Goal: Transaction & Acquisition: Purchase product/service

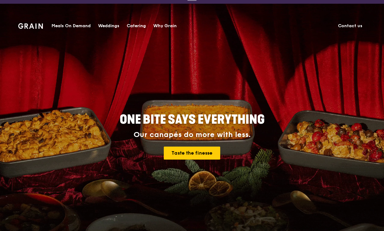
scroll to position [15, 0]
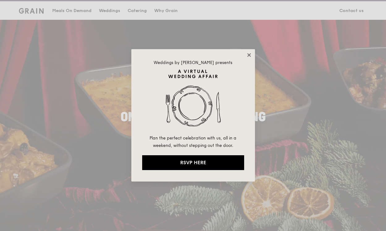
click at [249, 55] on icon at bounding box center [248, 54] width 3 height 3
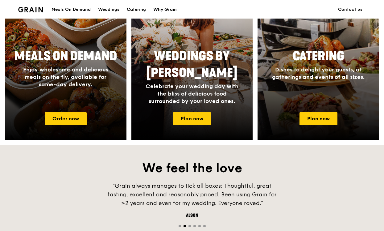
scroll to position [307, 0]
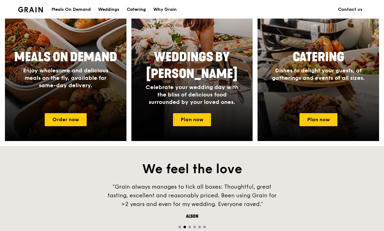
click at [136, 8] on div "Catering" at bounding box center [136, 9] width 19 height 19
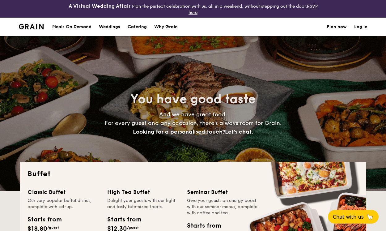
select select
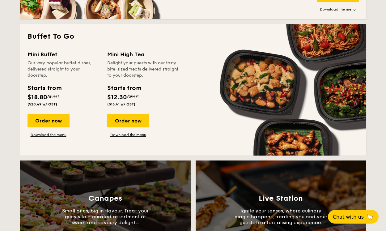
scroll to position [409, 0]
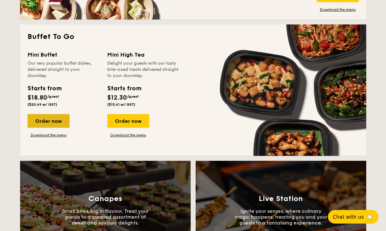
click at [60, 121] on div "Order now" at bounding box center [48, 121] width 42 height 14
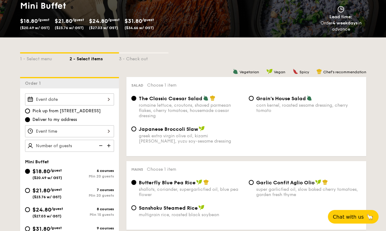
scroll to position [115, 0]
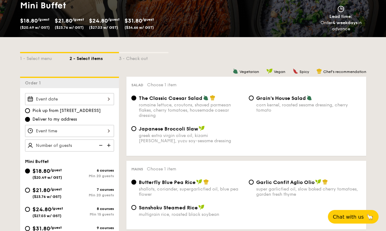
click at [94, 101] on div at bounding box center [69, 99] width 89 height 12
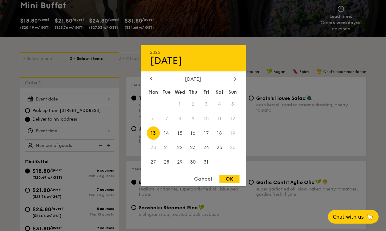
click at [209, 177] on div "Cancel" at bounding box center [203, 178] width 30 height 8
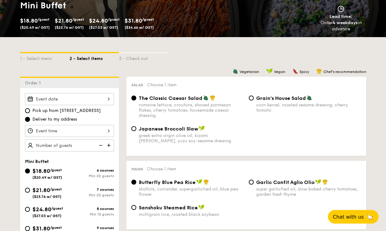
click at [92, 114] on div "Pick up from 5 Burn Road #05-01 Deliver to my address" at bounding box center [69, 114] width 89 height 15
click at [95, 111] on span "Pick up from 5 Burn Road #05-01" at bounding box center [66, 110] width 68 height 6
click at [30, 111] on input "Pick up from 5 Burn Road #05-01" at bounding box center [27, 110] width 5 height 5
radio input "true"
click at [106, 97] on div at bounding box center [69, 99] width 89 height 12
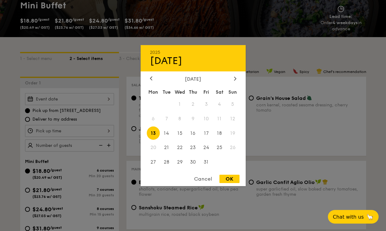
click at [209, 177] on div "Cancel" at bounding box center [203, 178] width 30 height 8
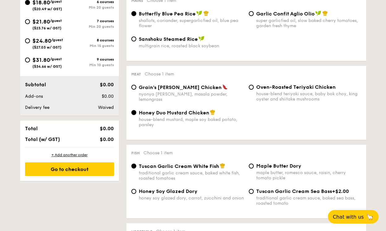
scroll to position [284, 0]
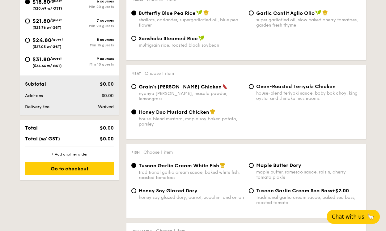
click at [358, 219] on span "Chat with us" at bounding box center [348, 216] width 32 height 6
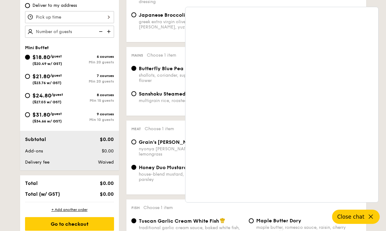
scroll to position [216, 0]
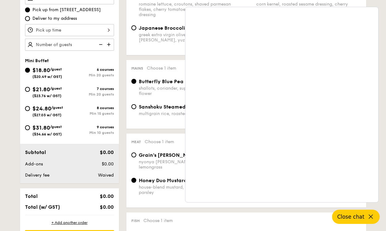
click at [53, 112] on div "$24.80 /guest ($27.03 w/ GST)" at bounding box center [47, 110] width 31 height 13
click at [30, 111] on input "$24.80 /guest ($27.03 w/ GST) 8 courses Min 15 guests" at bounding box center [27, 108] width 5 height 5
radio input "true"
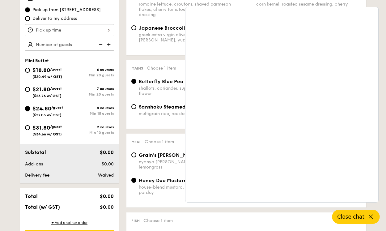
radio input "false"
radio input "true"
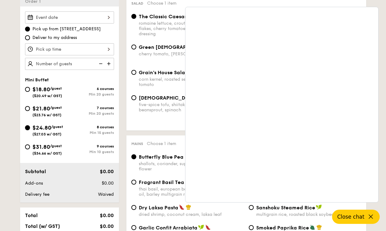
scroll to position [199, 0]
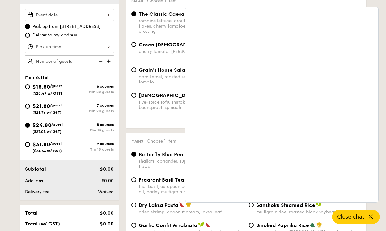
click at [109, 14] on div at bounding box center [69, 15] width 89 height 12
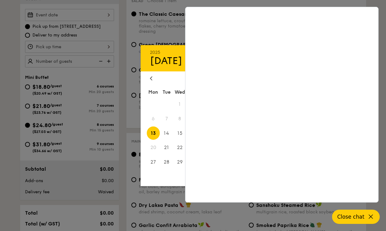
click at [154, 133] on span "13" at bounding box center [153, 132] width 13 height 13
click at [161, 36] on div at bounding box center [193, 115] width 386 height 231
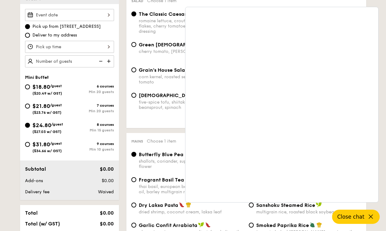
click at [69, 46] on div at bounding box center [69, 47] width 89 height 12
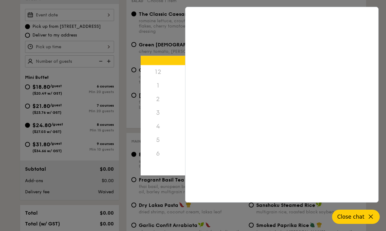
scroll to position [73, 0]
click at [158, 45] on div at bounding box center [193, 115] width 386 height 231
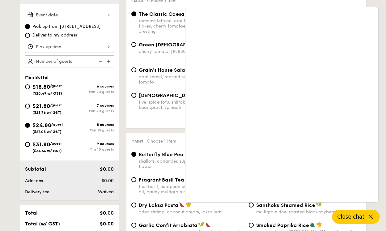
click at [50, 36] on span "Deliver to my address" at bounding box center [54, 35] width 44 height 6
click at [30, 36] on input "Deliver to my address" at bounding box center [27, 35] width 5 height 5
radio input "true"
click at [64, 49] on div at bounding box center [69, 47] width 89 height 12
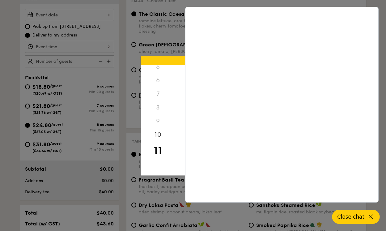
click at [341, 212] on button "Close chat" at bounding box center [356, 216] width 48 height 14
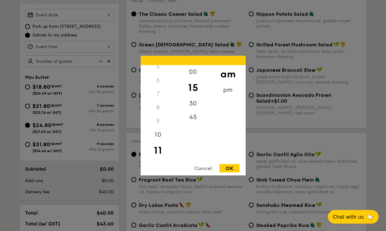
click at [224, 168] on div "OK" at bounding box center [229, 168] width 20 height 8
type input "11:15AM"
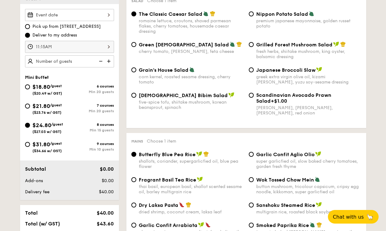
click at [110, 60] on img at bounding box center [109, 61] width 9 height 12
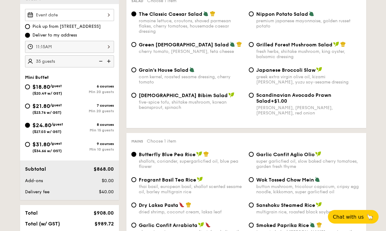
click at [110, 60] on img at bounding box center [109, 61] width 9 height 12
click at [102, 60] on img at bounding box center [99, 61] width 9 height 12
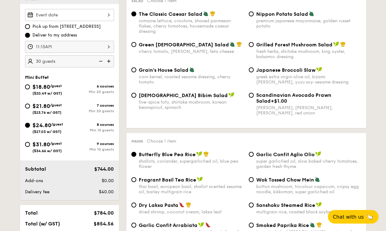
click at [102, 60] on img at bounding box center [99, 61] width 9 height 12
type input "20 guests"
click at [27, 106] on input "$21.80 /guest ($23.76 w/ GST) 7 courses Min 20 guests" at bounding box center [27, 105] width 5 height 5
radio input "true"
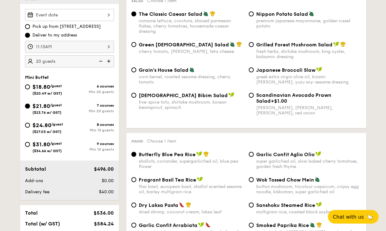
radio input "true"
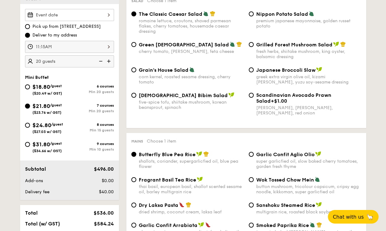
radio input "true"
click at [99, 62] on img at bounding box center [99, 61] width 9 height 12
click at [27, 125] on input "$24.80 /guest ($27.03 w/ GST) 8 courses Min 15 guests" at bounding box center [27, 125] width 5 height 5
radio input "true"
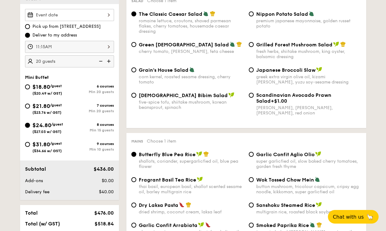
radio input "true"
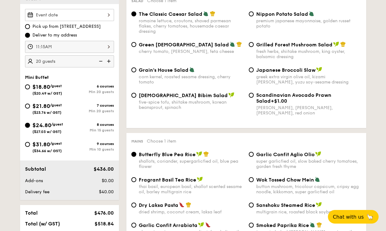
radio input "true"
click at [101, 63] on img at bounding box center [99, 61] width 9 height 12
type input "15 guests"
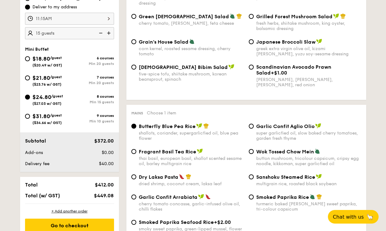
scroll to position [228, 0]
click at [61, 120] on div "$31.80 /guest ($34.66 w/ GST)" at bounding box center [46, 117] width 29 height 13
click at [30, 118] on input "$31.80 /guest ($34.66 w/ GST) 9 courses Min 10 guests" at bounding box center [27, 115] width 5 height 5
radio input "true"
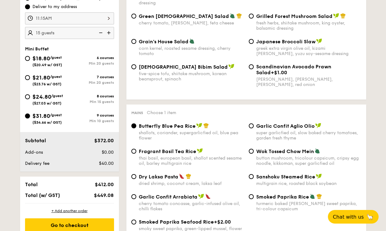
radio input "true"
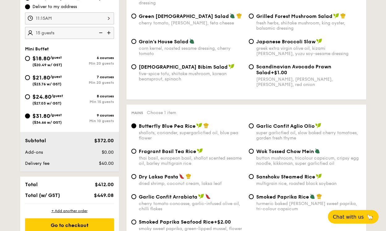
radio input "true"
click at [103, 33] on img at bounding box center [99, 33] width 9 height 12
type input "10 guests"
click at [52, 94] on span "/guest" at bounding box center [57, 96] width 12 height 4
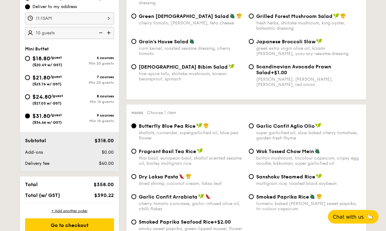
click at [30, 94] on input "$24.80 /guest ($27.03 w/ GST) 8 courses Min 15 guests" at bounding box center [27, 96] width 5 height 5
radio input "true"
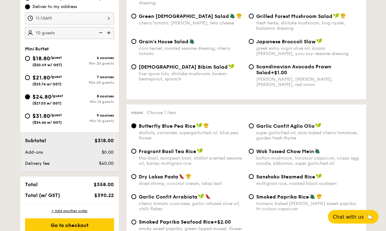
radio input "true"
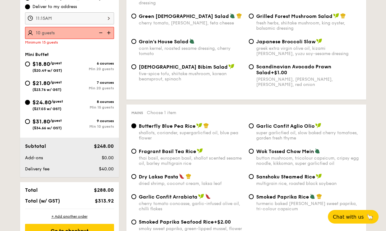
click at [48, 103] on span "$24.80" at bounding box center [41, 102] width 19 height 7
click at [30, 103] on input "$24.80 /guest ($27.03 w/ GST) 8 courses Min 15 guests" at bounding box center [27, 102] width 5 height 5
click at [108, 33] on img at bounding box center [109, 33] width 9 height 12
type input "15 guests"
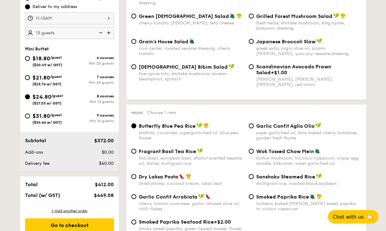
click at [99, 34] on img at bounding box center [99, 33] width 9 height 12
click at [53, 119] on div "$31.80 /guest ($34.66 w/ GST)" at bounding box center [46, 117] width 29 height 13
click at [30, 118] on input "$31.80 /guest ($34.66 w/ GST) 9 courses Min 10 guests" at bounding box center [27, 115] width 5 height 5
radio input "true"
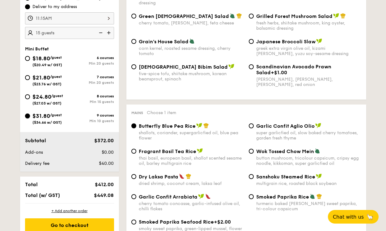
radio input "true"
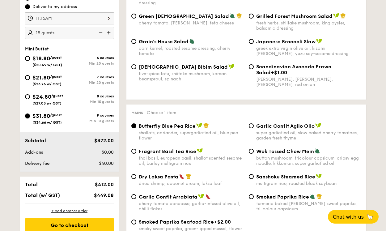
radio input "true"
click at [100, 33] on img at bounding box center [99, 33] width 9 height 12
type input "10 guests"
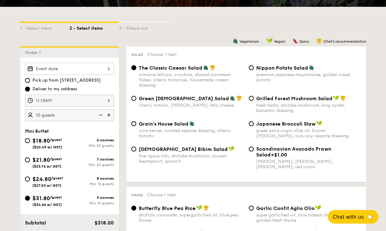
scroll to position [146, 0]
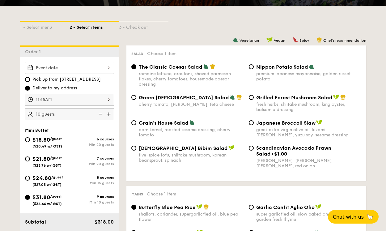
click at [188, 128] on div "corn kernel, roasted sesame dressing, cherry tomato" at bounding box center [191, 132] width 105 height 10
click at [136, 125] on input "Grain's House Salad corn kernel, roasted sesame dressing, cherry tomato" at bounding box center [133, 122] width 5 height 5
radio input "true"
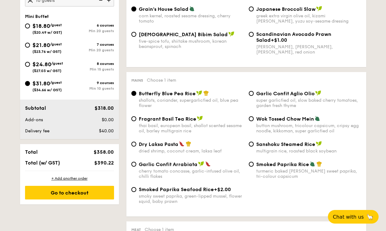
scroll to position [282, 0]
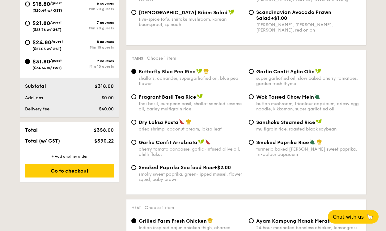
click at [181, 131] on div "dried shrimp, coconut cream, laksa leaf" at bounding box center [191, 128] width 105 height 5
click at [136, 124] on input "Dry Laksa Pasta dried shrimp, coconut cream, laksa leaf" at bounding box center [133, 121] width 5 height 5
radio input "true"
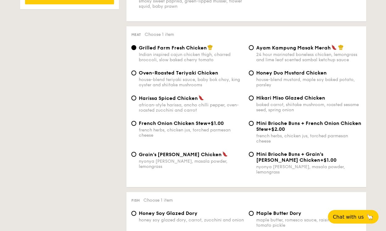
scroll to position [454, 0]
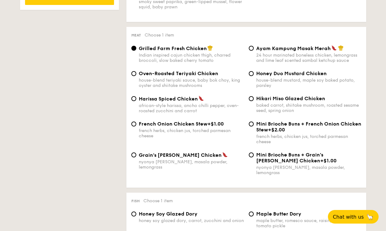
click at [302, 86] on div "house-blend mustard, maple soy baked potato, parsley" at bounding box center [308, 82] width 105 height 10
click at [253, 76] on input "Honey Duo Mustard Chicken house-blend mustard, maple soy baked potato, parsley" at bounding box center [251, 73] width 5 height 5
radio input "true"
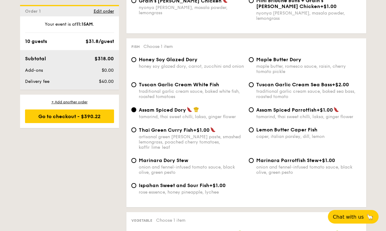
scroll to position [609, 0]
click at [280, 69] on div "maple butter, romesco sauce, raisin, cherry tomato pickle" at bounding box center [308, 68] width 105 height 10
click at [253, 62] on input "Maple Butter Dory maple butter, romesco sauce, raisin, cherry tomato pickle" at bounding box center [251, 59] width 5 height 5
radio input "true"
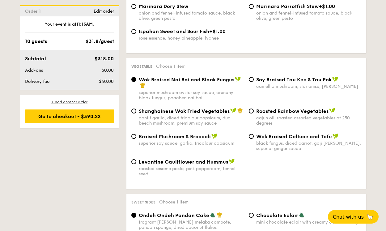
scroll to position [765, 0]
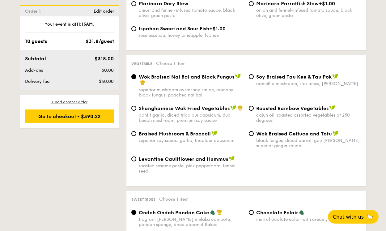
click at [213, 107] on div "Shanghainese Wok Fried Vegetables confit garlic, diced tricolour capsicum, duo …" at bounding box center [191, 114] width 105 height 18
click at [136, 107] on input "Shanghainese Wok Fried Vegetables confit garlic, diced tricolour capsicum, duo …" at bounding box center [133, 108] width 5 height 5
radio input "true"
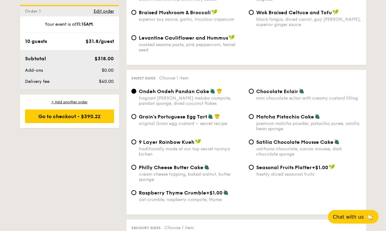
scroll to position [900, 0]
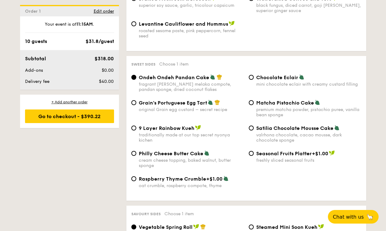
click at [292, 100] on span "Matcha Pistachio Cake" at bounding box center [285, 103] width 58 height 6
click at [253, 100] on input "Matcha Pistachio Cake premium matcha powder, pistachio puree, vanilla bean spon…" at bounding box center [251, 102] width 5 height 5
radio input "true"
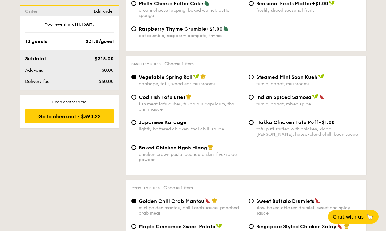
scroll to position [1050, 0]
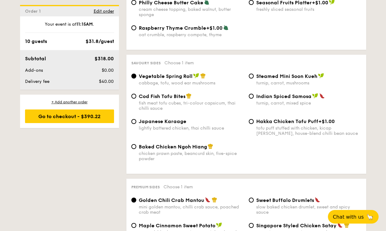
click at [186, 104] on div "fish meat tofu cubes, tri-colour capsicum, thai chilli sauce" at bounding box center [191, 105] width 105 height 10
click at [136, 98] on input "Cod Fish Tofu Bites fish meat tofu cubes, tri-colour capsicum, thai chilli sauce" at bounding box center [133, 96] width 5 height 5
radio input "true"
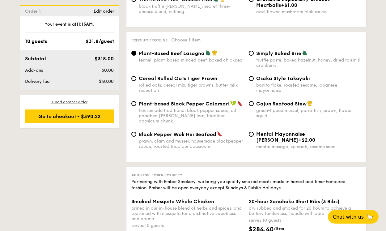
scroll to position [1299, 0]
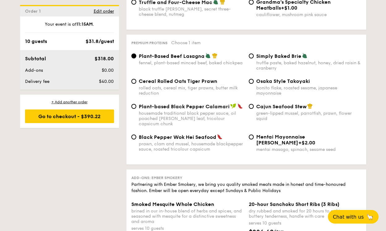
click at [174, 86] on div "rolled oats, cereal mix, tiger prawns, butter milk reduction" at bounding box center [191, 90] width 105 height 10
click at [136, 84] on input "Cereal Rolled Oats Tiger Prawn rolled oats, cereal mix, tiger prawns, butter mi…" at bounding box center [133, 81] width 5 height 5
radio input "true"
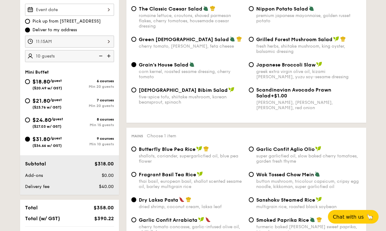
scroll to position [155, 0]
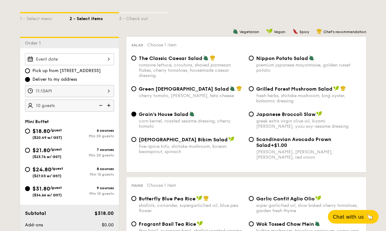
click at [110, 103] on img at bounding box center [109, 105] width 9 height 12
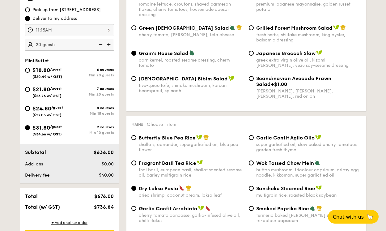
scroll to position [216, 0]
click at [102, 43] on img at bounding box center [99, 45] width 9 height 12
type input "10 guests"
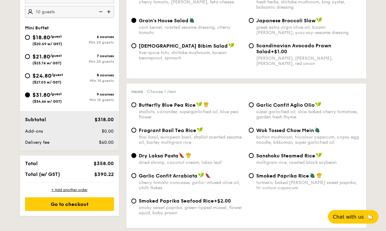
scroll to position [240, 0]
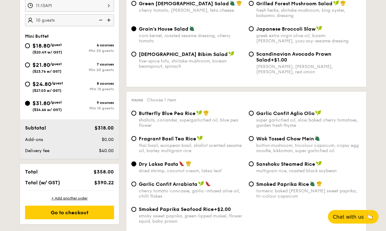
click at [58, 84] on span "/guest" at bounding box center [57, 83] width 12 height 4
click at [30, 84] on input "$24.80 /guest ($27.03 w/ GST) 8 courses Min 15 guests" at bounding box center [27, 84] width 5 height 5
radio input "true"
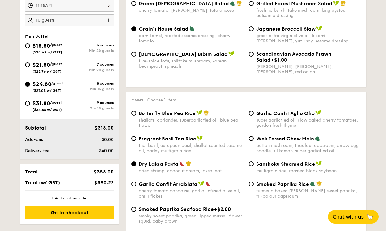
radio input "false"
radio input "true"
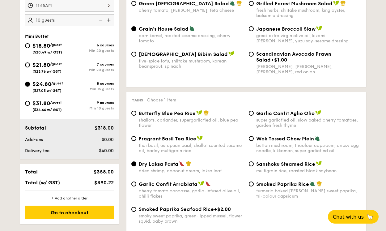
radio input "true"
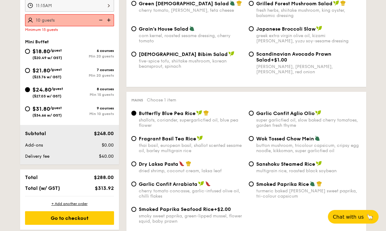
click at [110, 19] on img at bounding box center [109, 20] width 9 height 12
type input "15 guests"
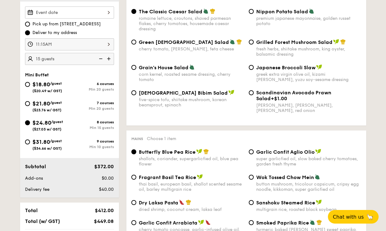
scroll to position [201, 0]
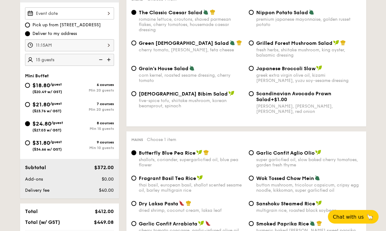
click at [180, 70] on span "Grain's House Salad" at bounding box center [164, 68] width 50 height 6
click at [136, 70] on input "Grain's House Salad corn kernel, roasted sesame dressing, cherry tomato" at bounding box center [133, 68] width 5 height 5
radio input "true"
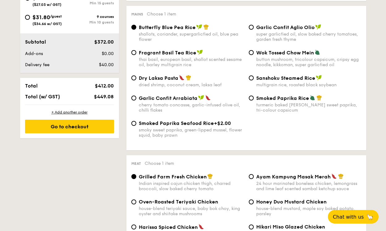
scroll to position [326, 0]
click at [187, 90] on div "Dry Laksa Pasta dried shrimp, coconut cream, laksa leaf Sanshoku Steamed Rice m…" at bounding box center [246, 85] width 235 height 20
click at [190, 84] on div "dried shrimp, coconut cream, laksa leaf" at bounding box center [191, 84] width 105 height 5
click at [136, 81] on input "Dry Laksa Pasta dried shrimp, coconut cream, laksa leaf" at bounding box center [133, 78] width 5 height 5
radio input "true"
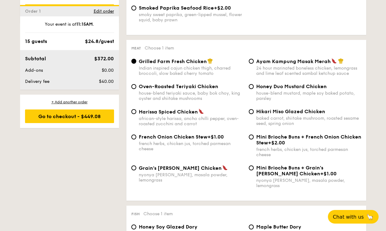
scroll to position [481, 0]
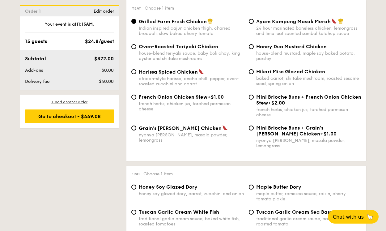
click at [290, 49] on span "Honey Duo Mustard Chicken" at bounding box center [291, 47] width 70 height 6
click at [253, 49] on input "Honey Duo Mustard Chicken house-blend mustard, maple soy baked potato, parsley" at bounding box center [251, 46] width 5 height 5
radio input "true"
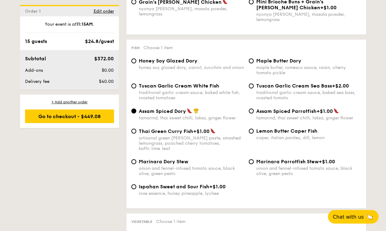
scroll to position [610, 0]
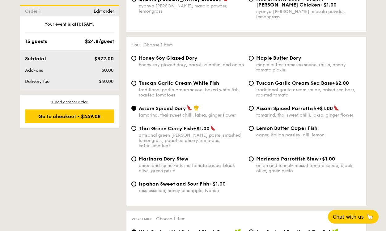
click at [263, 62] on div "maple butter, romesco sauce, raisin, cherry tomato pickle" at bounding box center [308, 67] width 105 height 10
click at [253, 61] on input "Maple Butter Dory maple butter, romesco sauce, raisin, cherry tomato pickle" at bounding box center [251, 58] width 5 height 5
radio input "true"
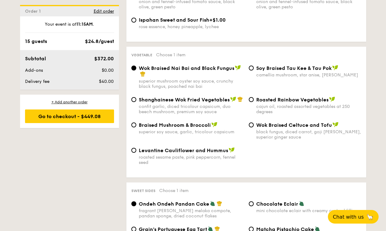
scroll to position [776, 0]
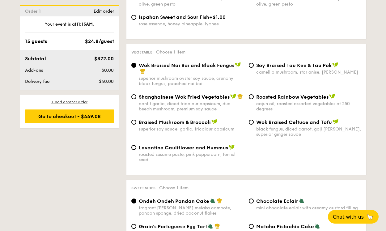
click at [194, 101] on div "confit garlic, diced tricolour capsicum, duo beech mushroom, premium soy sauce" at bounding box center [191, 106] width 105 height 10
click at [136, 96] on input "Shanghainese Wok Fried Vegetables confit garlic, diced tricolour capsicum, duo …" at bounding box center [133, 96] width 5 height 5
radio input "true"
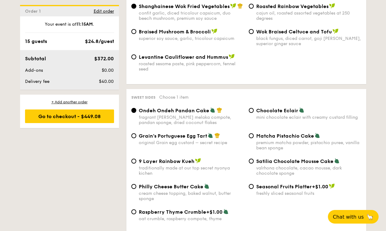
scroll to position [886, 0]
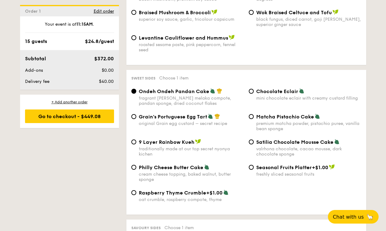
click at [292, 115] on span "Matcha Pistachio Cake" at bounding box center [285, 117] width 58 height 6
click at [253, 115] on input "Matcha Pistachio Cake premium matcha powder, pistachio puree, vanilla bean spon…" at bounding box center [251, 116] width 5 height 5
radio input "true"
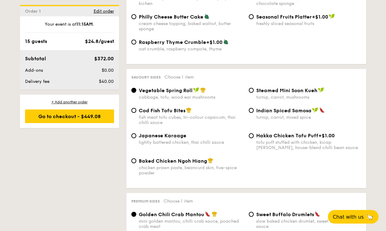
scroll to position [1036, 0]
click at [149, 108] on span "Cod Fish Tofu Bites" at bounding box center [162, 111] width 47 height 6
click at [136, 108] on input "Cod Fish Tofu Bites fish meat tofu cubes, tri-colour capsicum, thai chilli sauce" at bounding box center [133, 110] width 5 height 5
radio input "true"
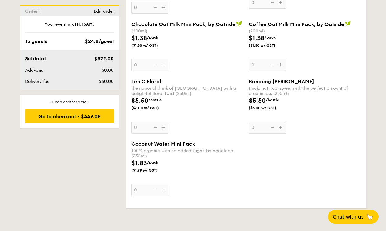
scroll to position [1846, 0]
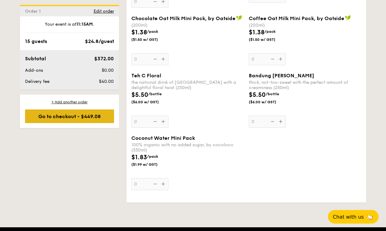
click at [56, 111] on div "Go to checkout - $449.08" at bounding box center [69, 116] width 89 height 14
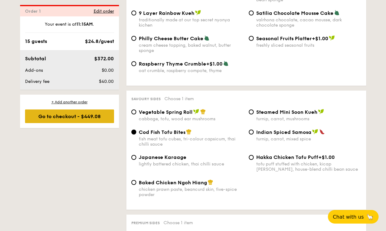
scroll to position [182, 0]
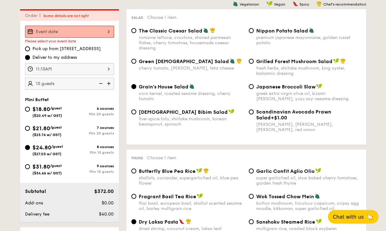
click at [81, 28] on div at bounding box center [69, 32] width 89 height 12
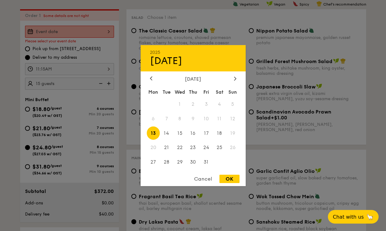
click at [151, 133] on span "13" at bounding box center [153, 132] width 13 height 13
click at [234, 183] on div "Cancel OK" at bounding box center [192, 179] width 105 height 11
click at [234, 179] on div "OK" at bounding box center [229, 178] width 20 height 8
type input "Oct 13, 2025"
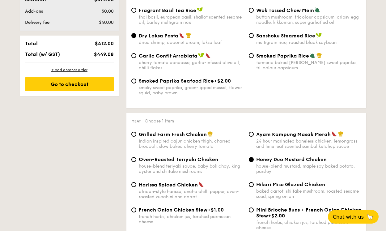
scroll to position [374, 0]
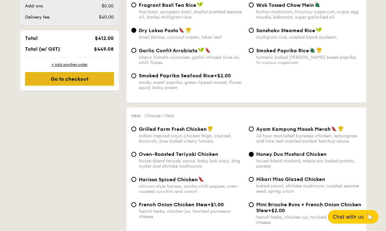
click at [86, 78] on div "Go to checkout" at bounding box center [69, 79] width 89 height 14
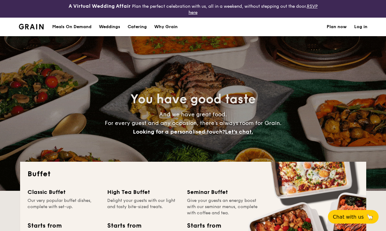
select select
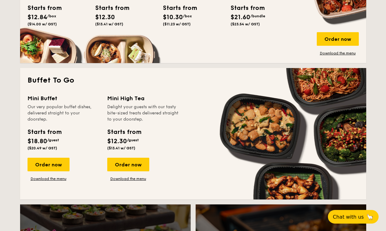
scroll to position [433, 0]
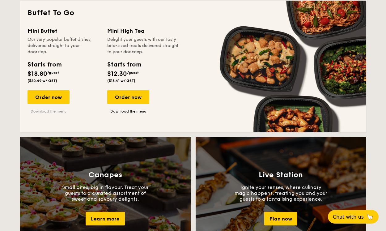
click at [55, 110] on link "Download the menu" at bounding box center [48, 111] width 42 height 5
